Goal: Information Seeking & Learning: Learn about a topic

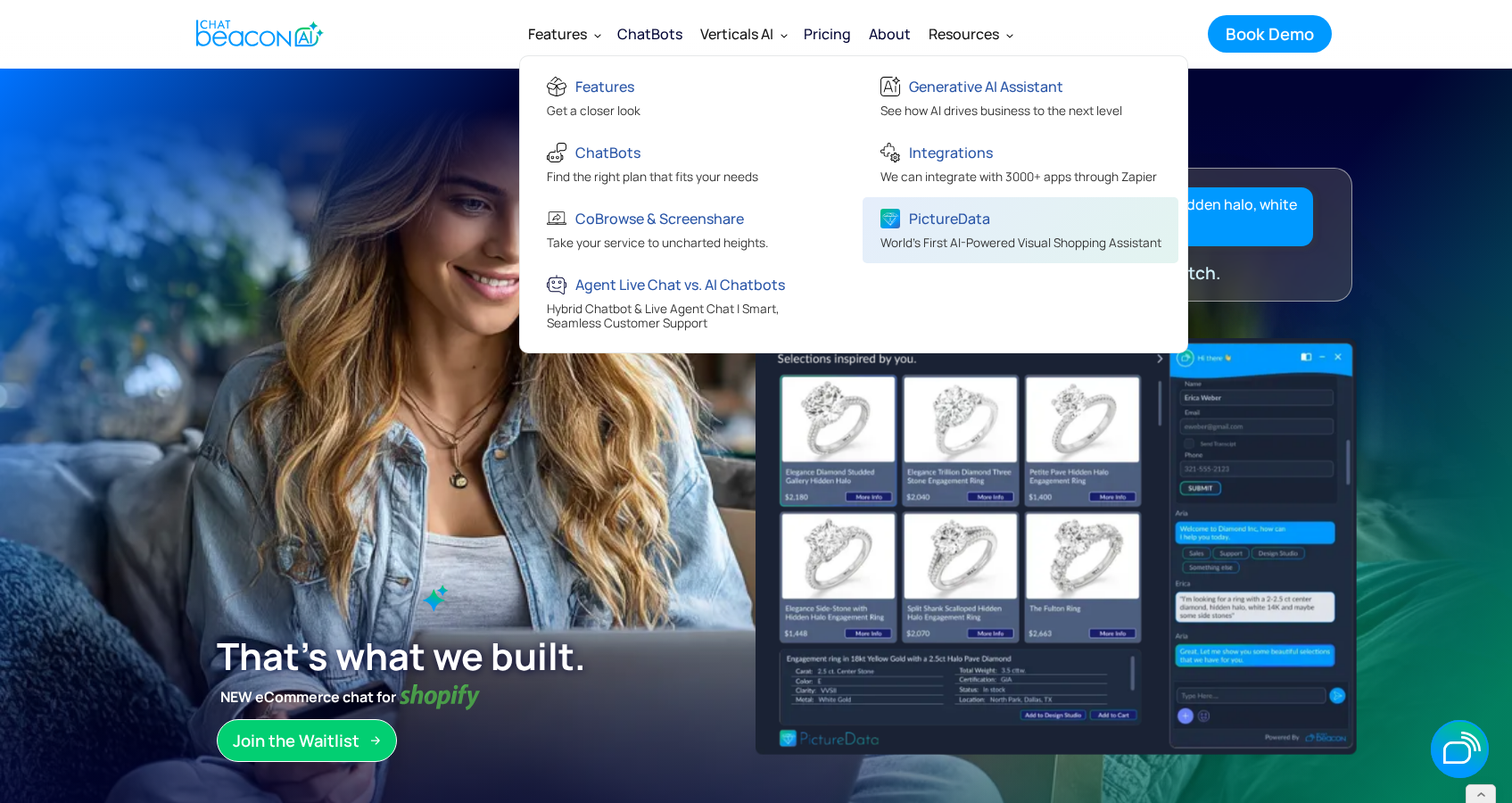
click at [957, 217] on div "PictureData" at bounding box center [950, 218] width 81 height 25
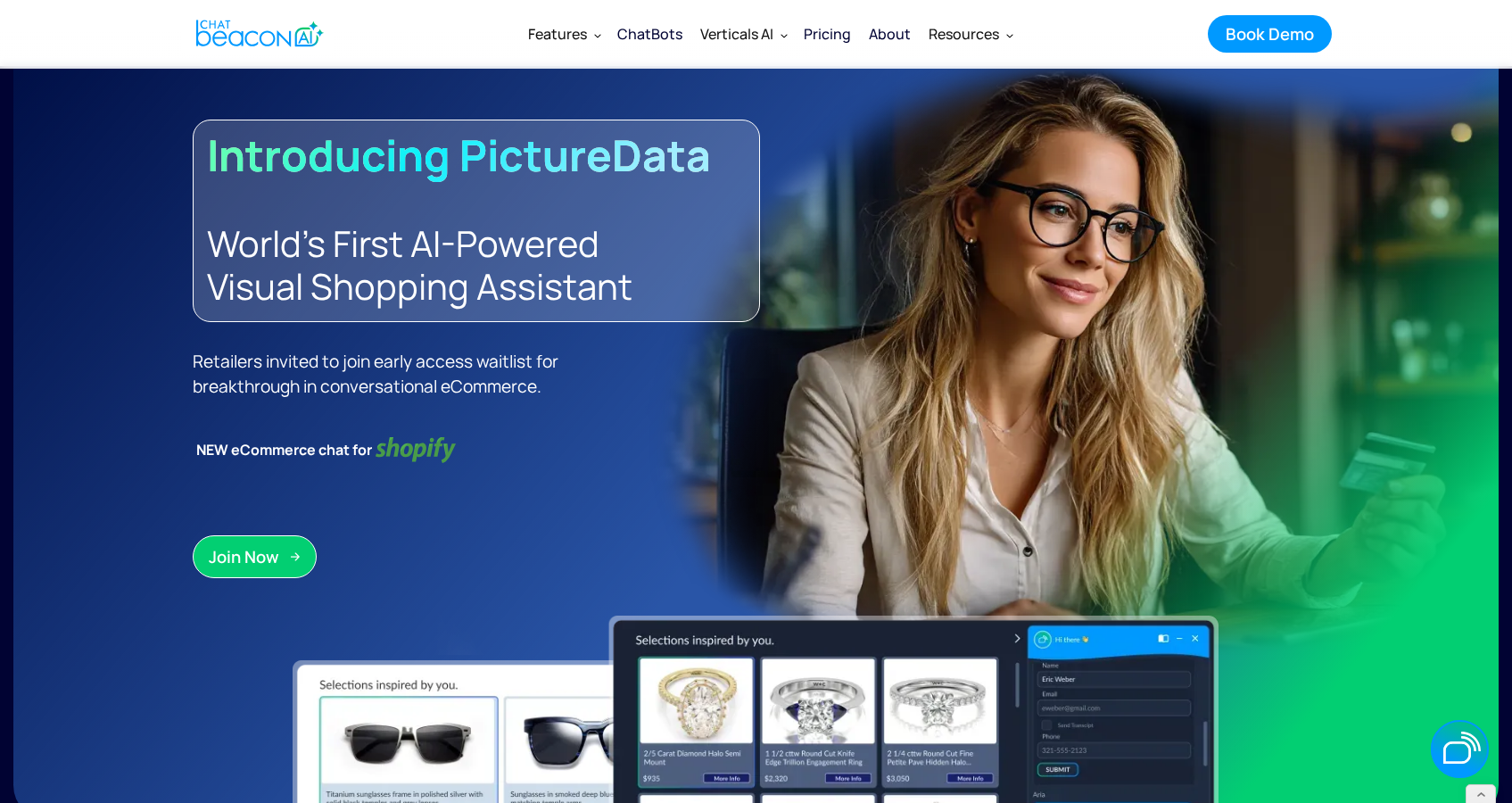
click at [303, 35] on img "home" at bounding box center [260, 33] width 128 height 35
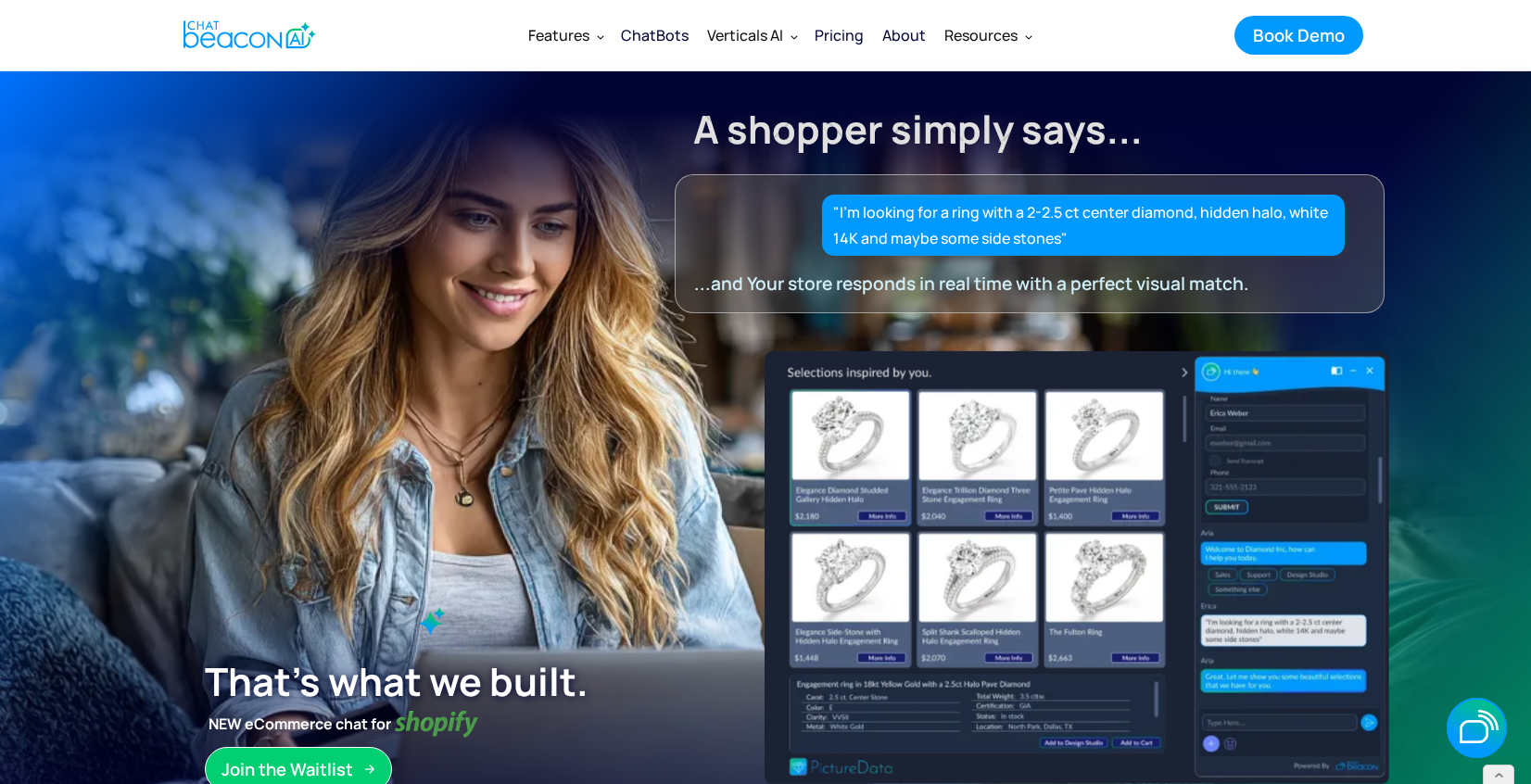
click at [294, 23] on img "home" at bounding box center [250, 35] width 132 height 36
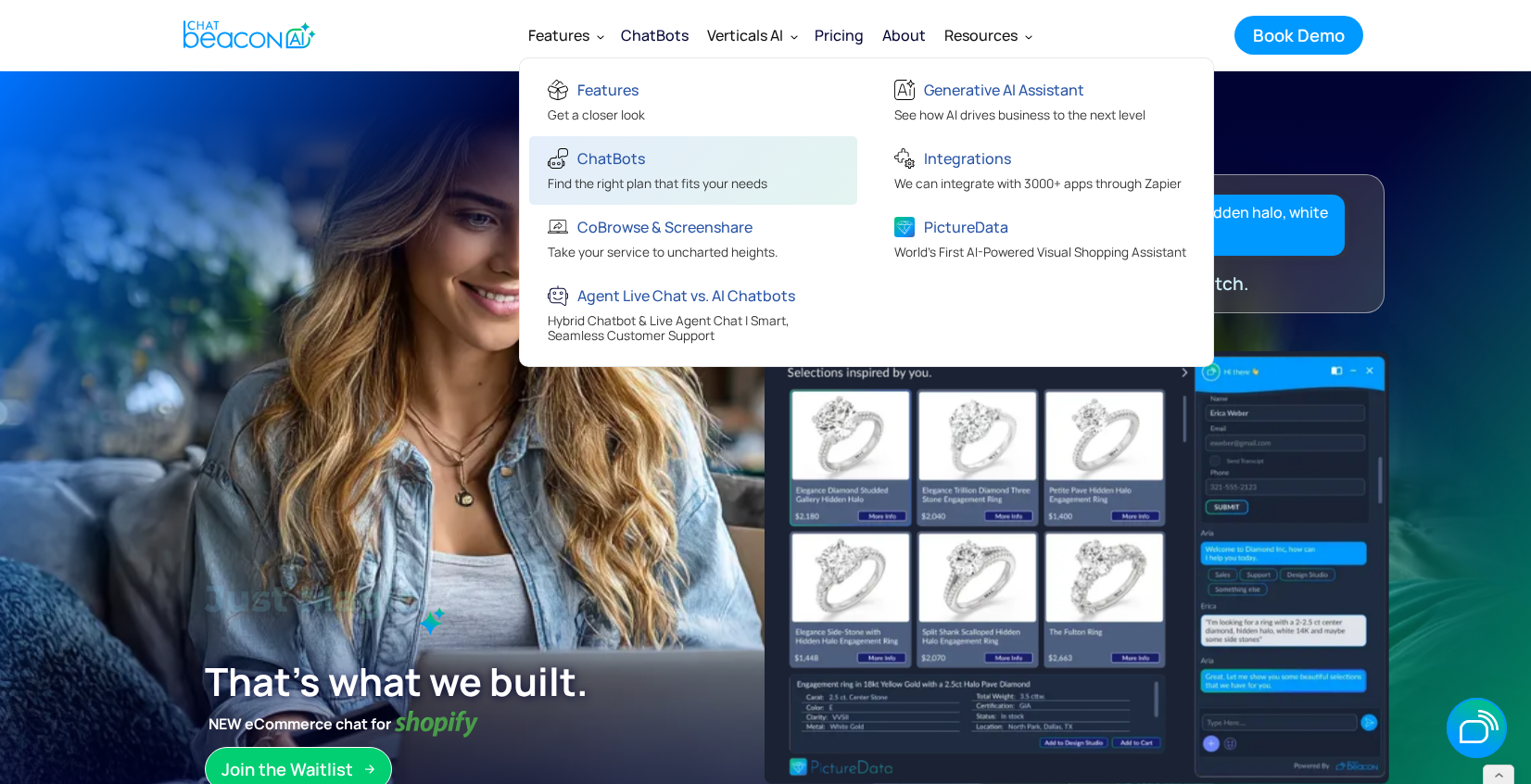
click at [665, 163] on div "ChatBots" at bounding box center [658, 161] width 220 height 31
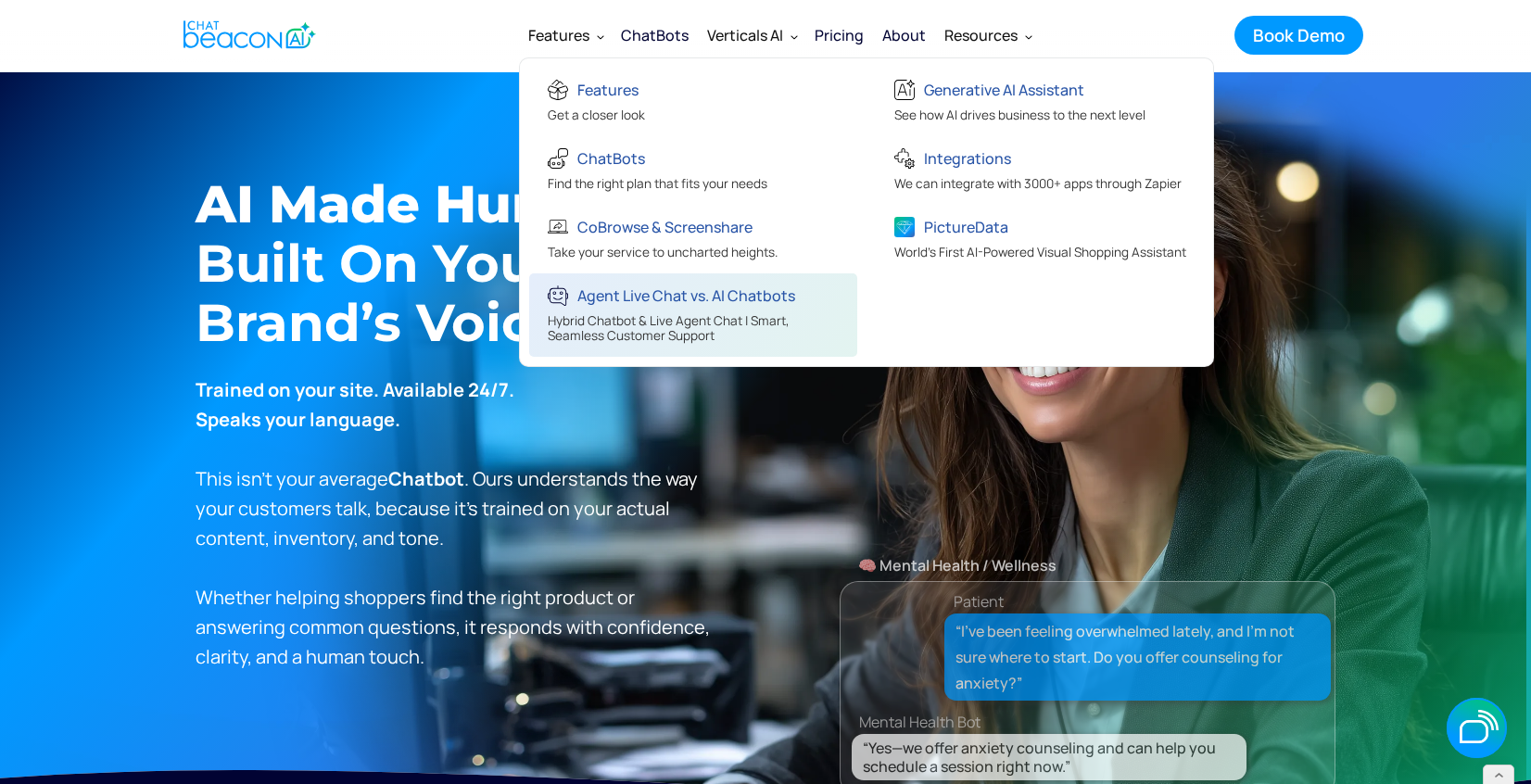
click at [647, 327] on div "Hybrid Chatbot & Live Agent Chat | Smart, Seamless Customer Support" at bounding box center [696, 330] width 296 height 35
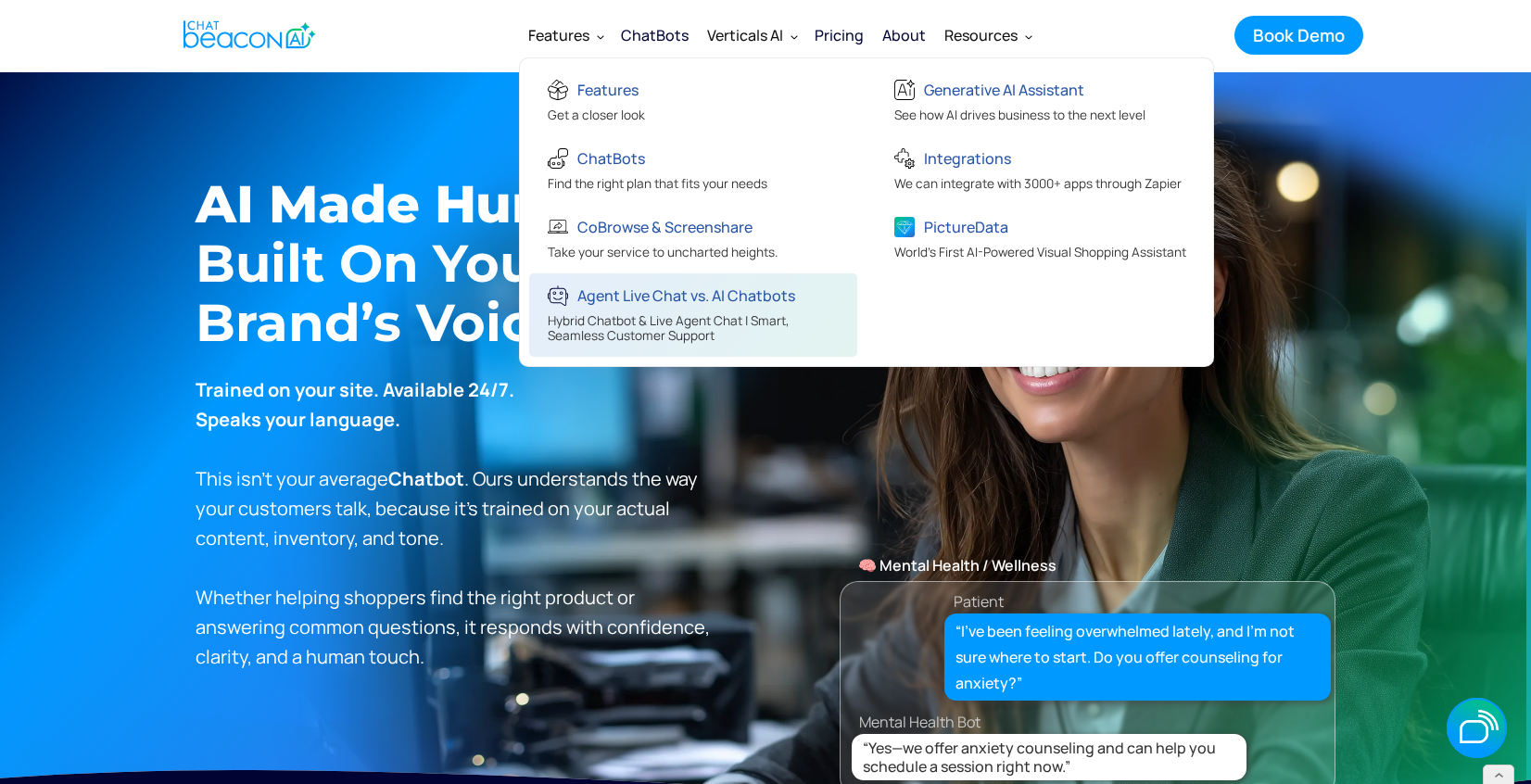
click at [687, 313] on div "Hybrid Chatbot & Live Agent Chat | Smart, Seamless Customer Support" at bounding box center [696, 330] width 296 height 35
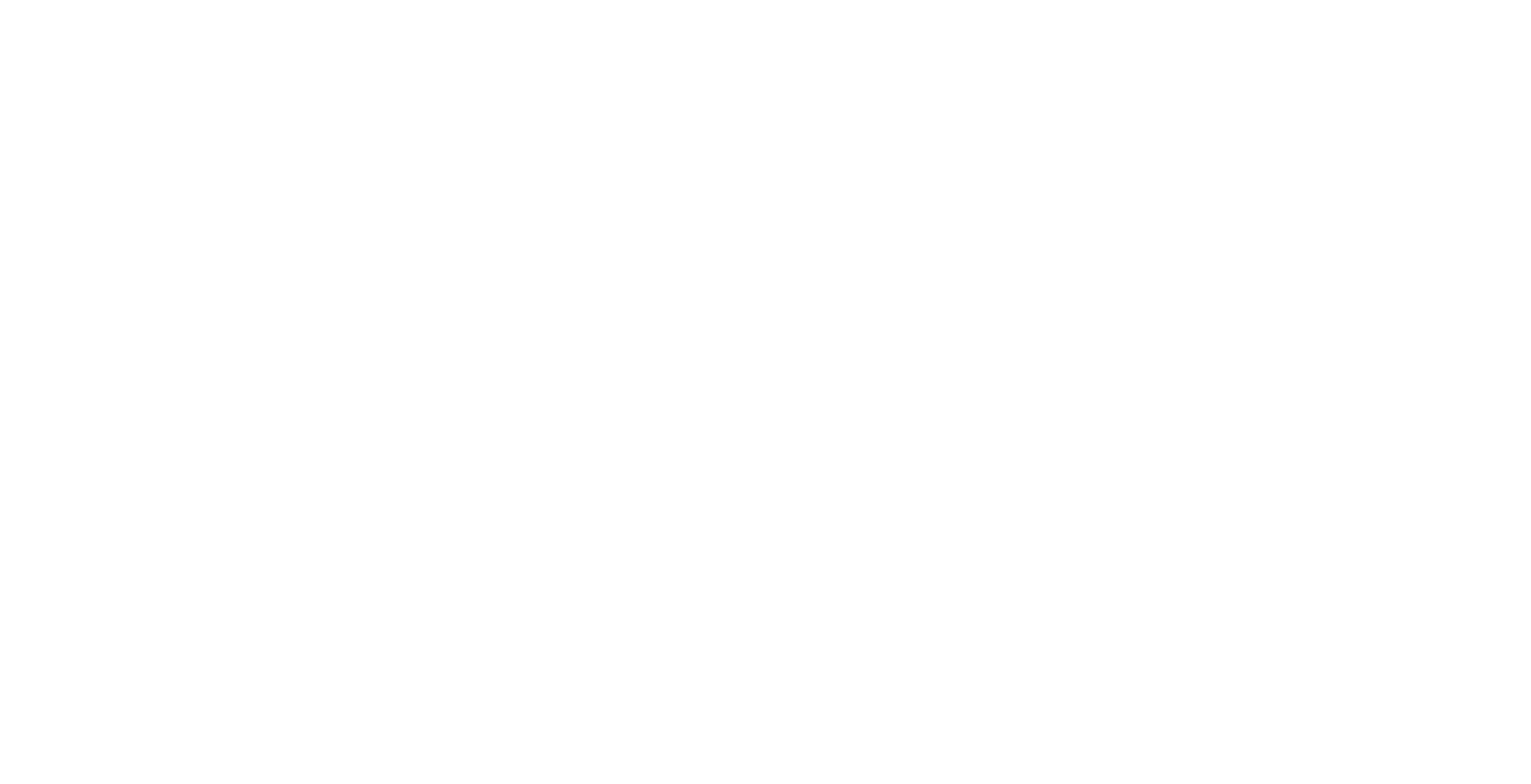
click at [687, 305] on h1 "The First Truly Hybrid GenAI Chat Platform" at bounding box center [434, 393] width 617 height 178
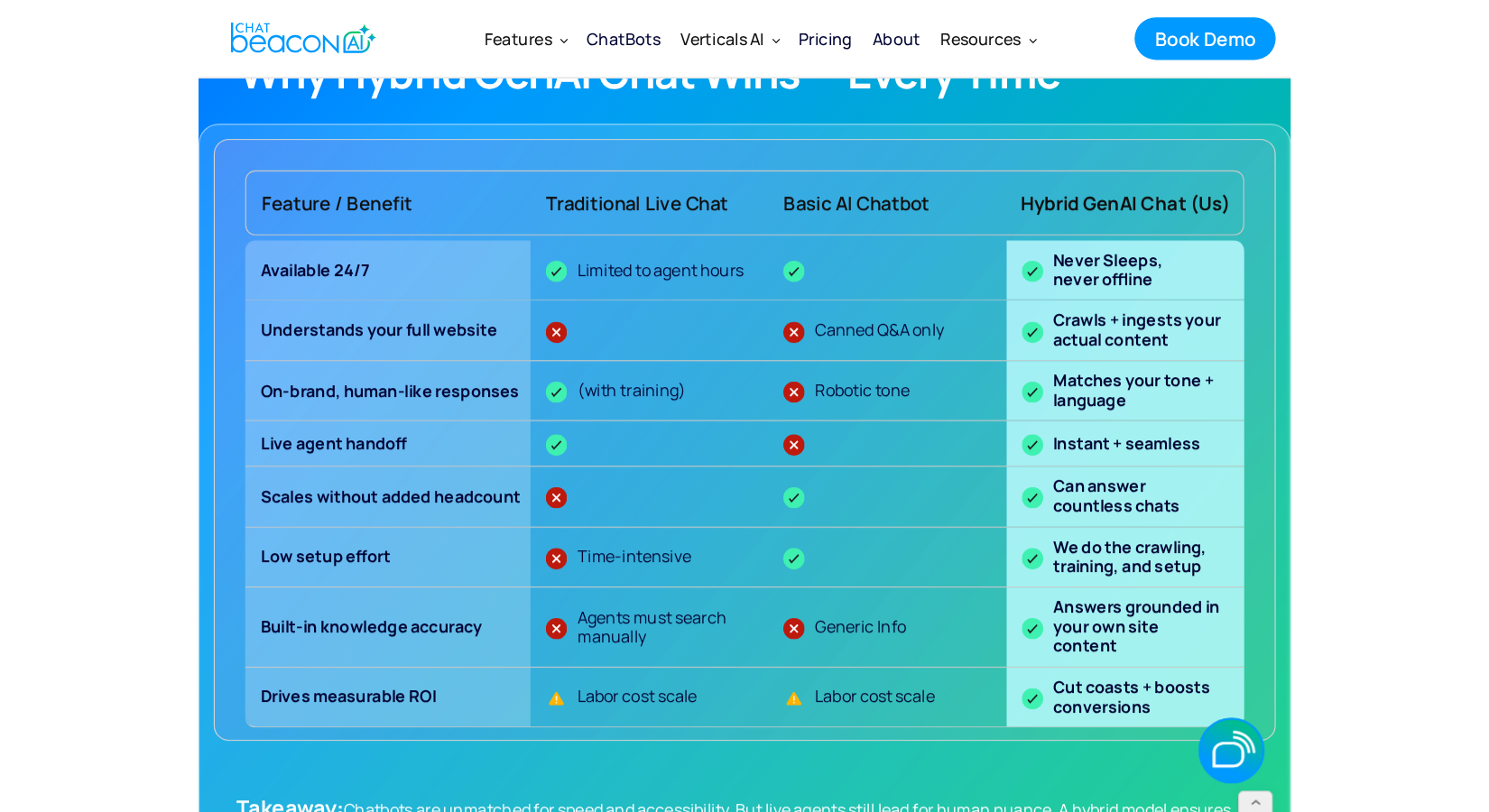
scroll to position [1560, 0]
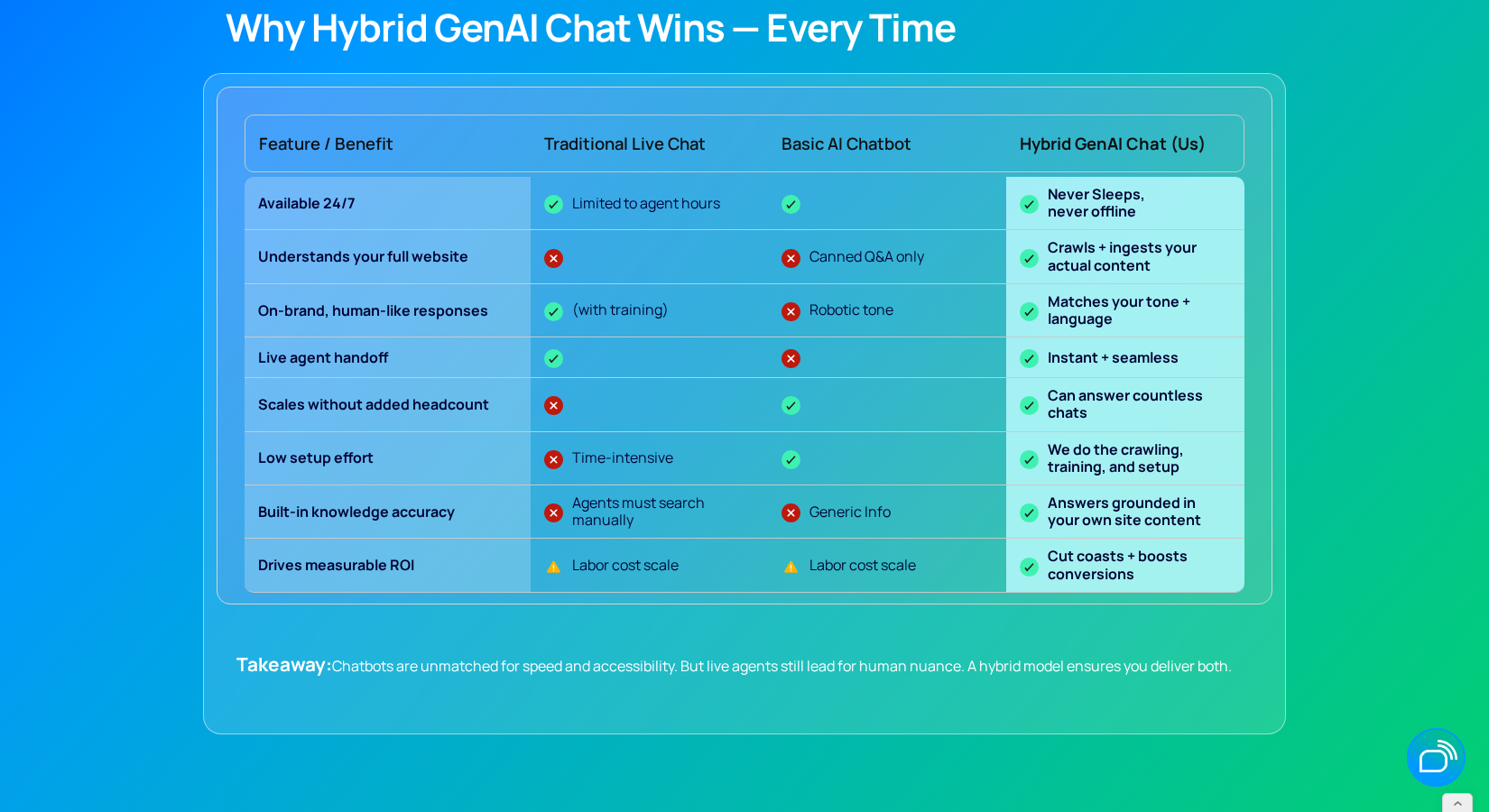
click at [145, 19] on section "Why Hybrid GenAI Chat Wins — Every Time Feature / Benefit Traditional Live Chat…" at bounding box center [744, 368] width 1489 height 911
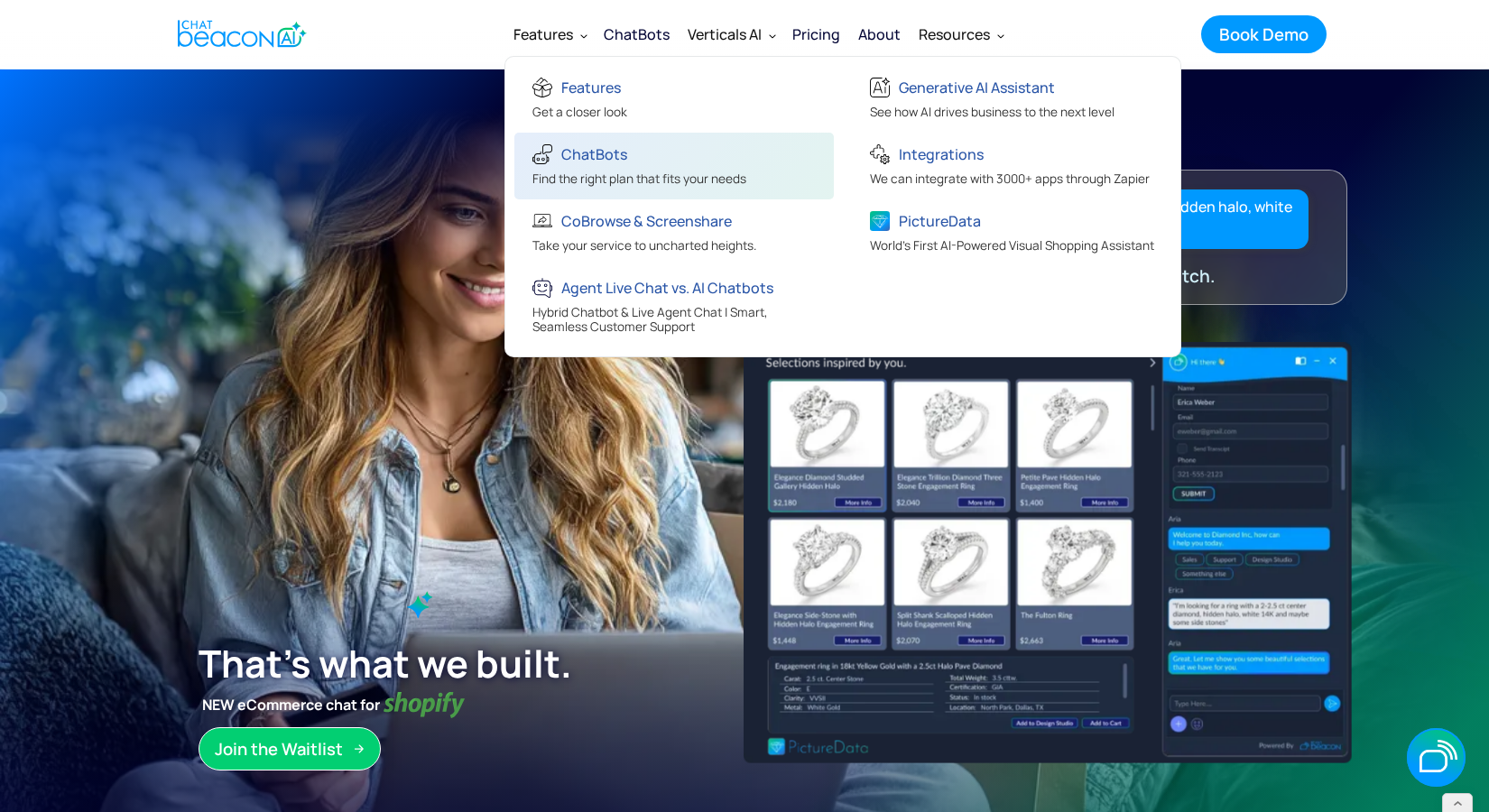
click at [614, 164] on div "ChatBots" at bounding box center [594, 154] width 65 height 25
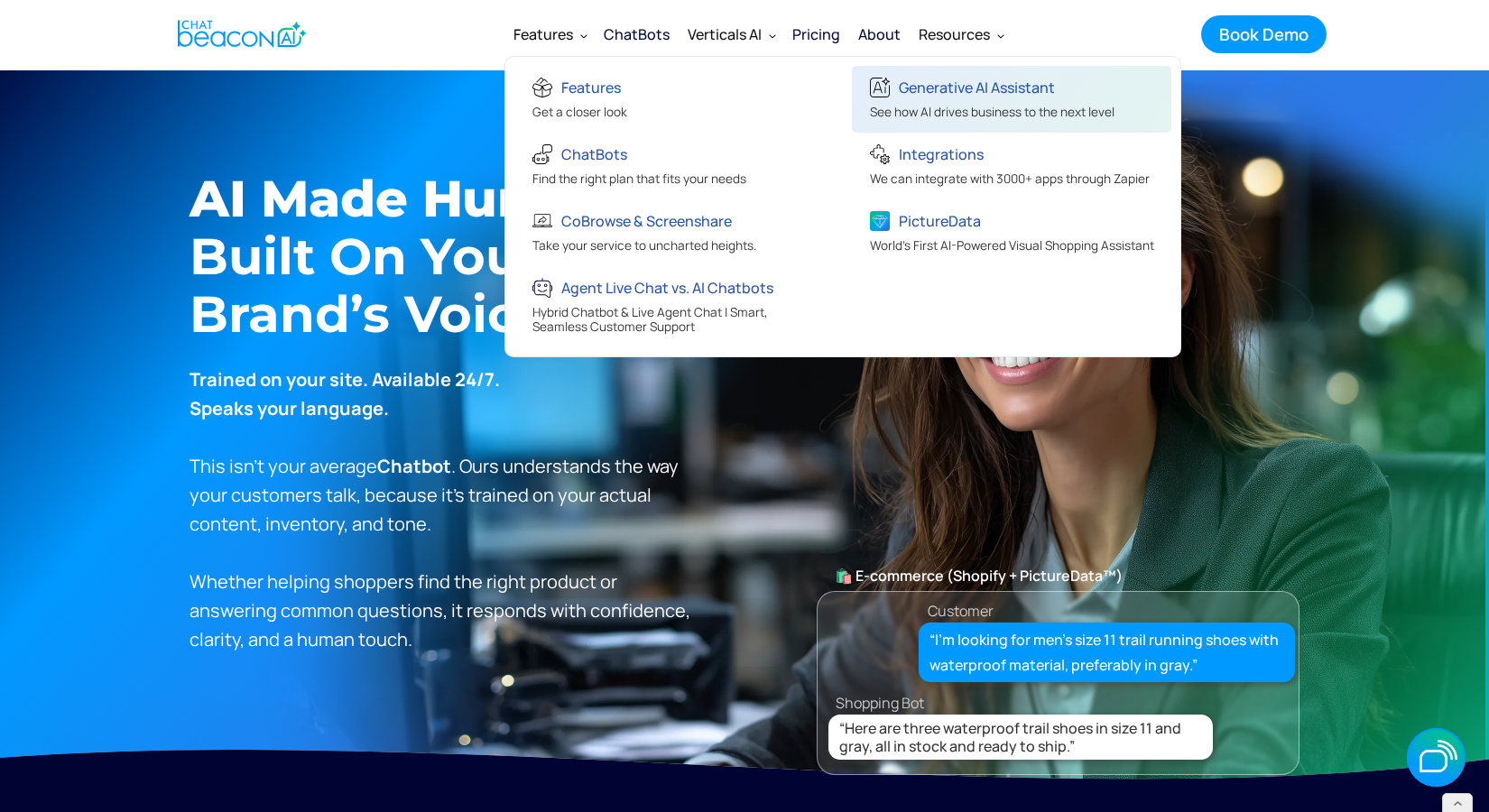
click at [927, 108] on div "See how AI drives business to the next level" at bounding box center [993, 114] width 245 height 19
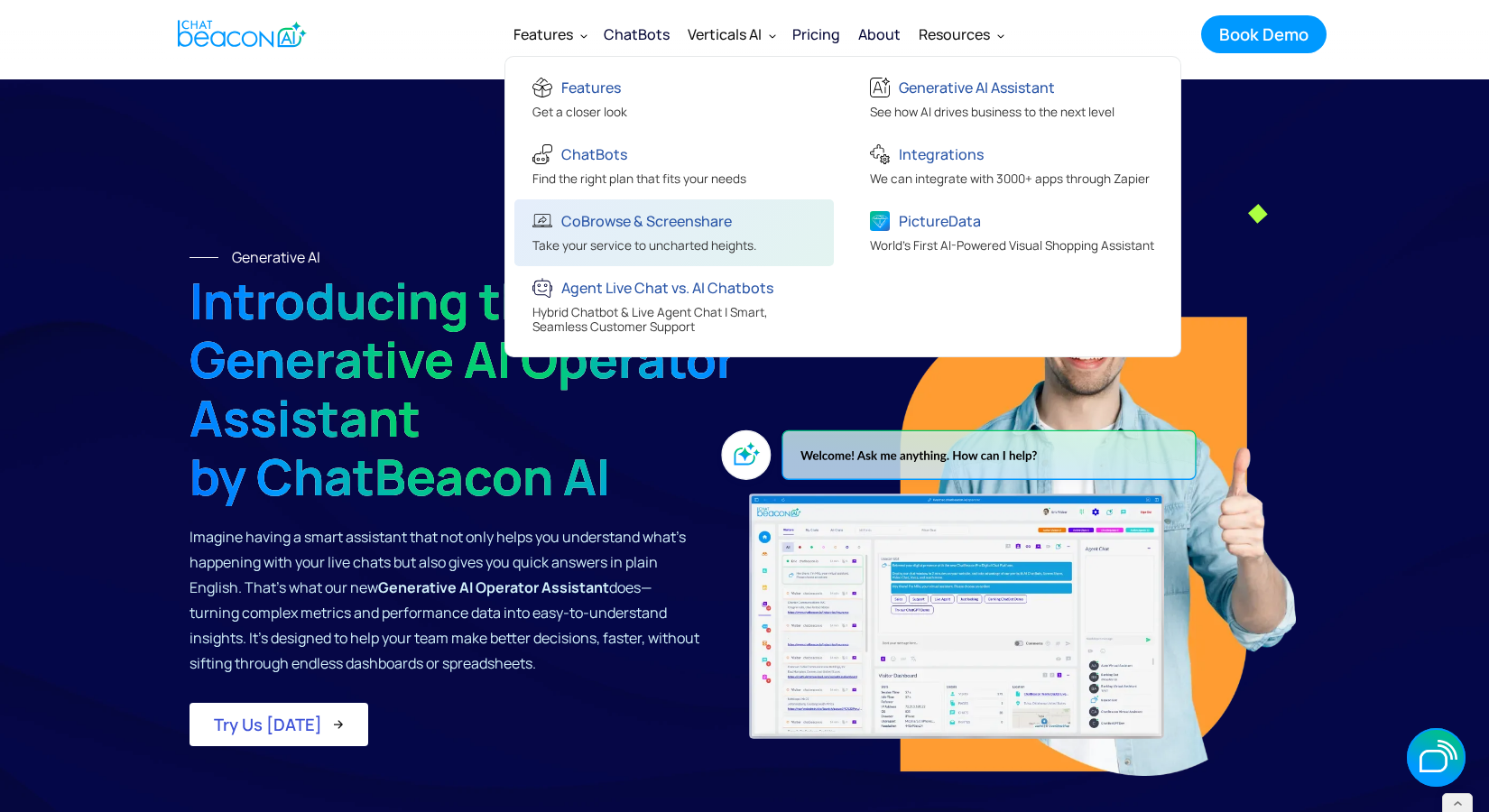
click at [604, 241] on div "Take your service to uncharted heights." at bounding box center [644, 248] width 223 height 19
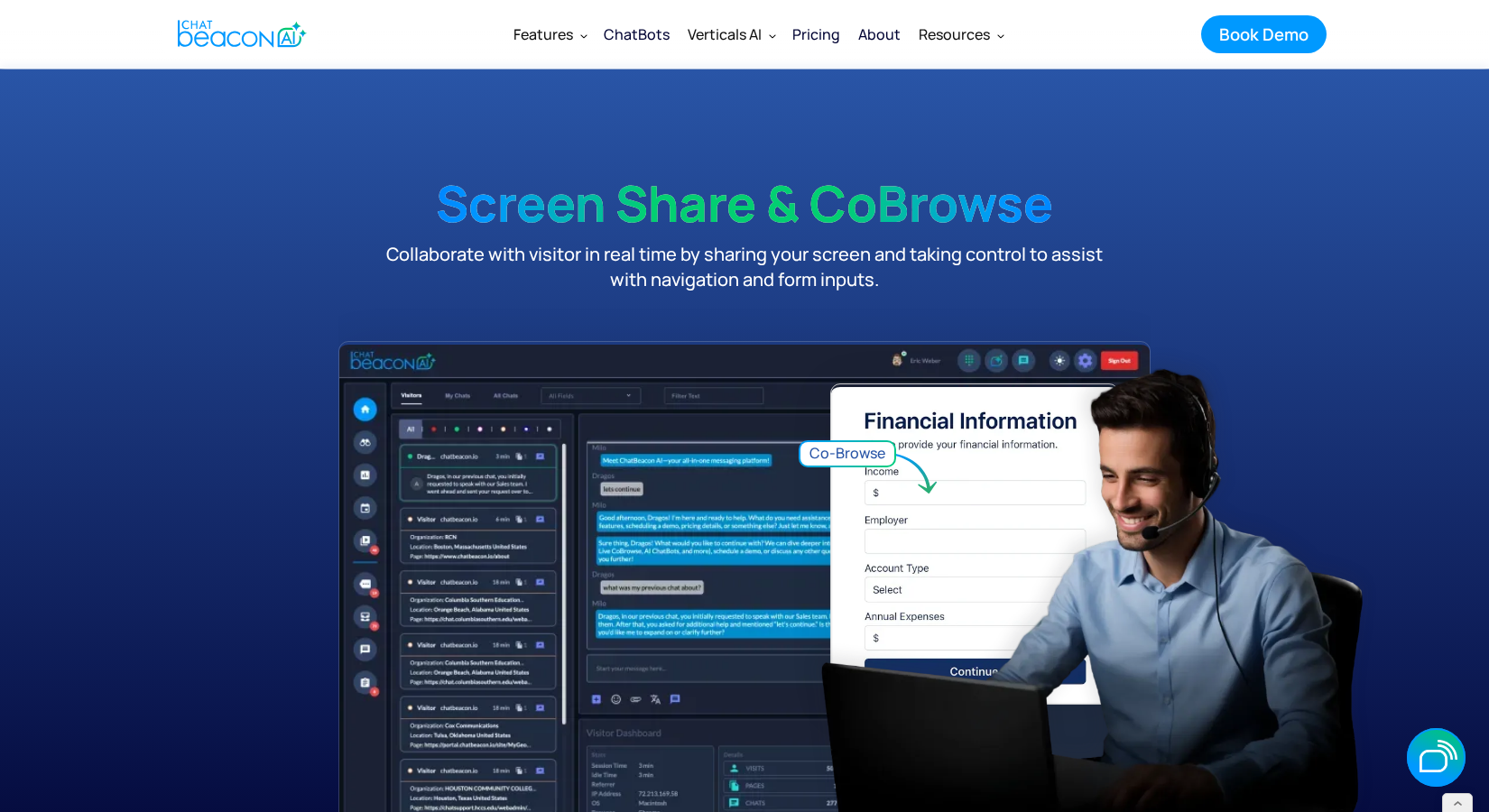
click at [216, 7] on div "Features Features Get a closer look ChatBots Find the right plan that fits your…" at bounding box center [744, 34] width 1164 height 67
click at [217, 36] on img "home" at bounding box center [242, 34] width 129 height 36
